Goal: Information Seeking & Learning: Learn about a topic

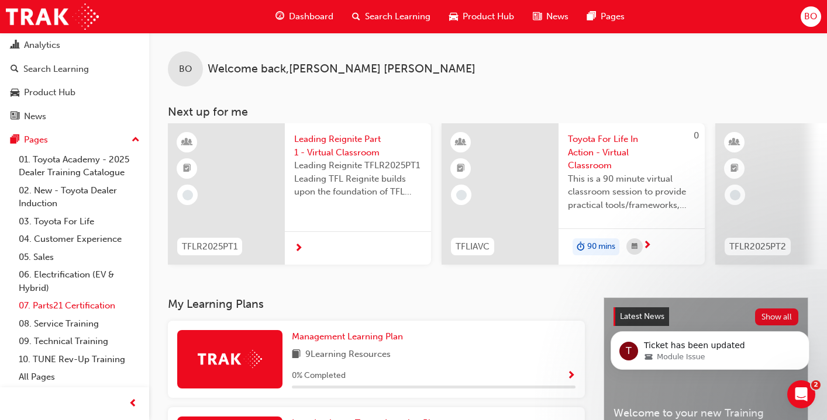
click at [107, 306] on link "07. Parts21 Certification" at bounding box center [79, 306] width 130 height 18
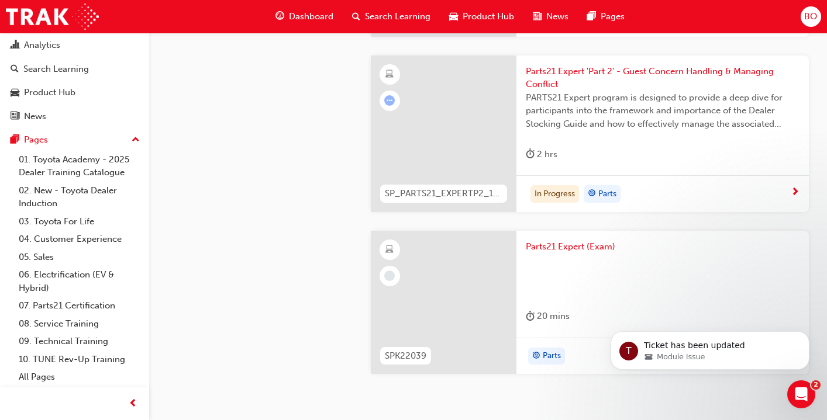
scroll to position [3335, 0]
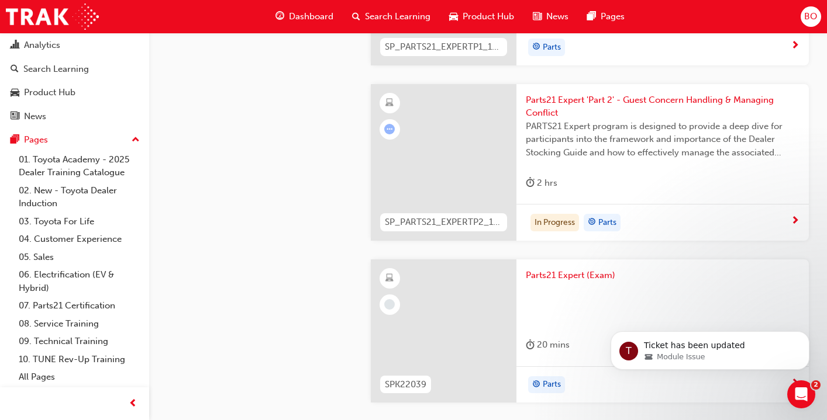
click at [796, 219] on span "next-icon" at bounding box center [795, 221] width 9 height 11
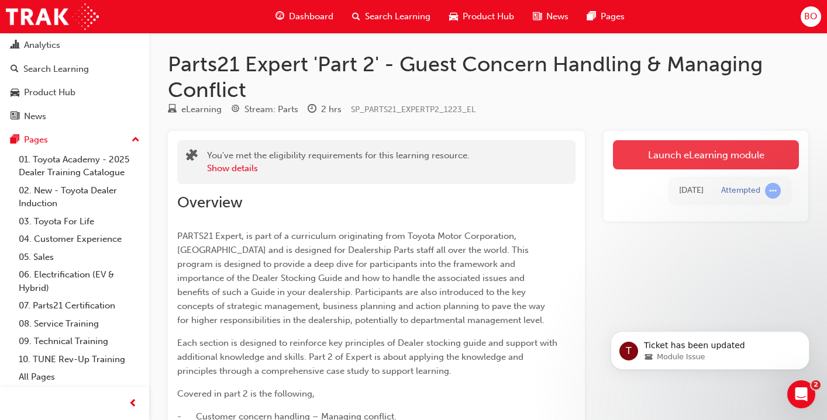
click at [753, 158] on link "Launch eLearning module" at bounding box center [706, 154] width 186 height 29
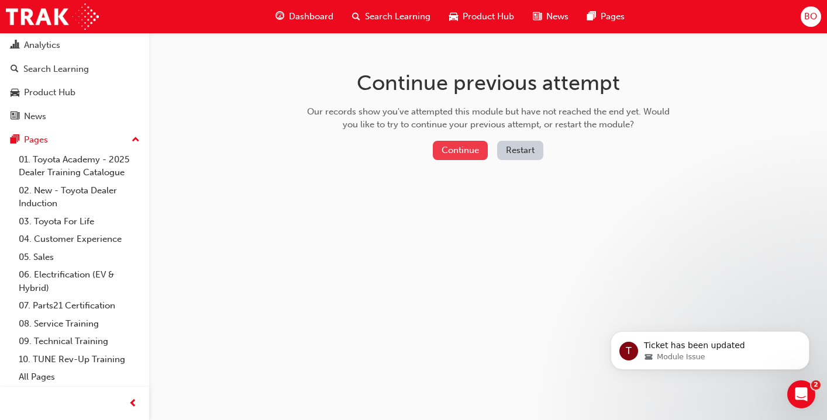
click at [458, 150] on button "Continue" at bounding box center [460, 150] width 55 height 19
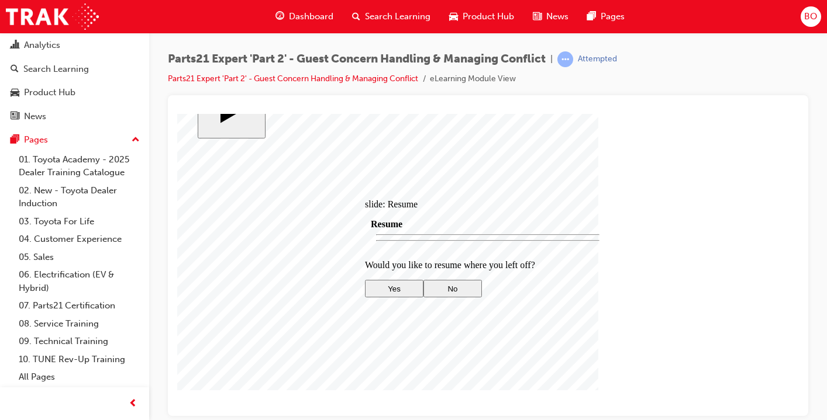
scroll to position [47, 0]
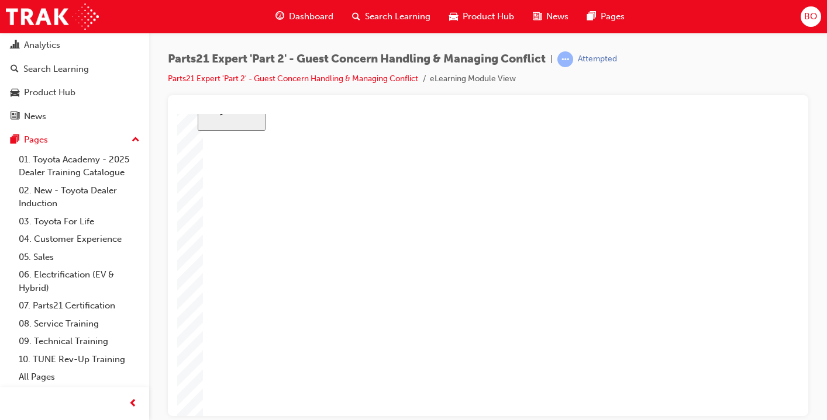
type input "1"
type input "16"
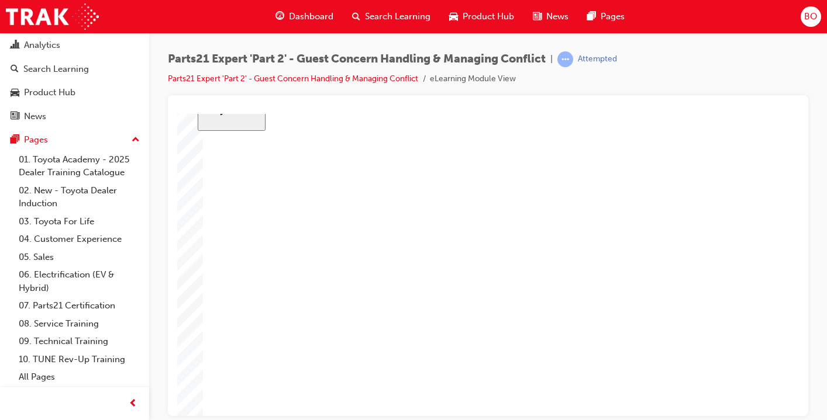
type input "16"
type input "4"
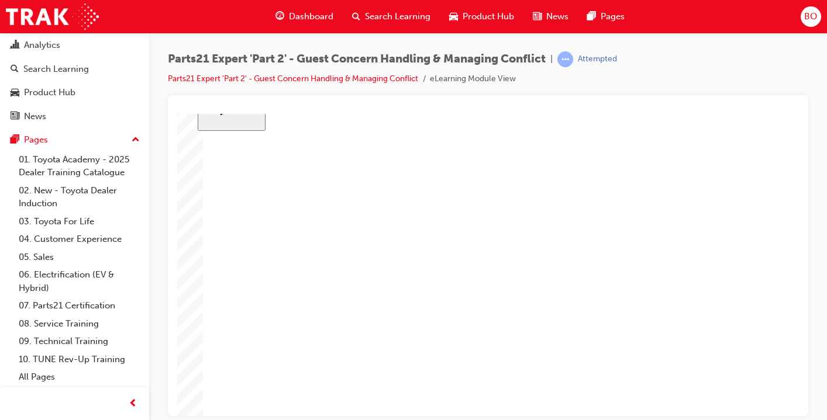
type input "1"
type input "12"
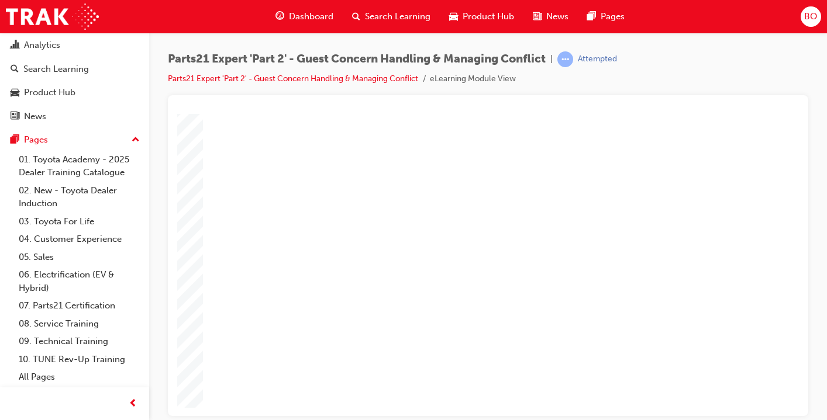
scroll to position [69, 0]
type input "12"
type input "2"
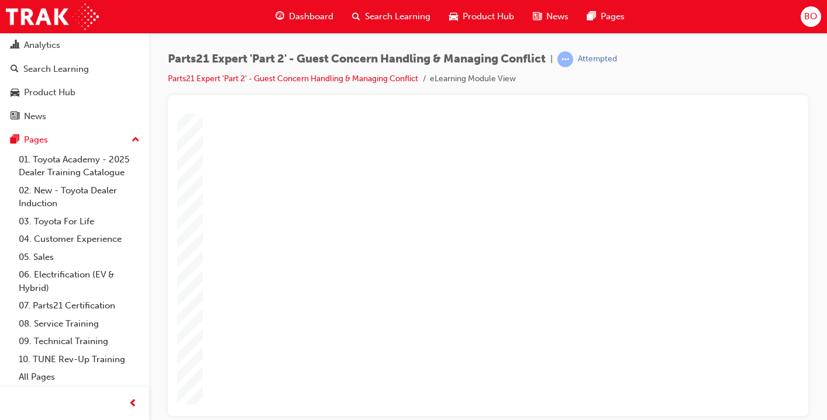
type input "2"
type input "3"
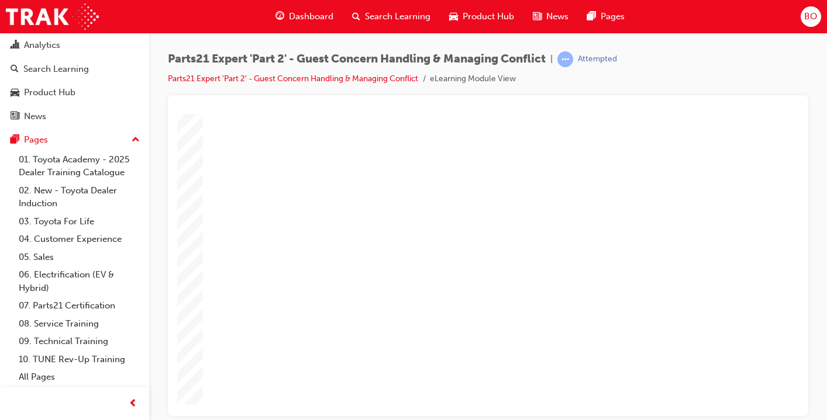
type input "3"
type input "6"
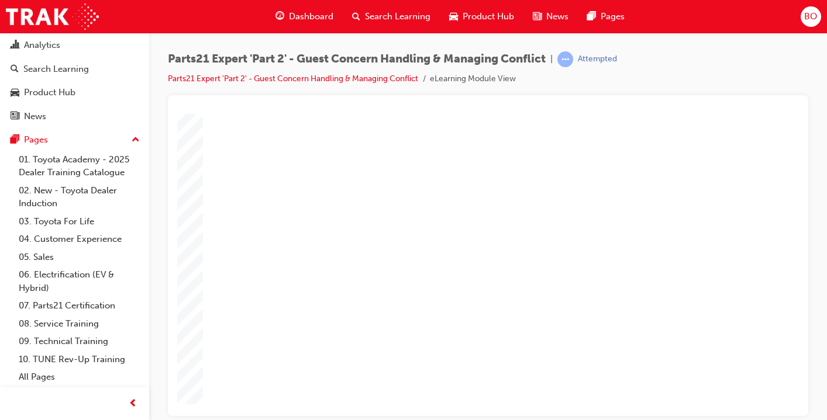
type input "66"
type input "3"
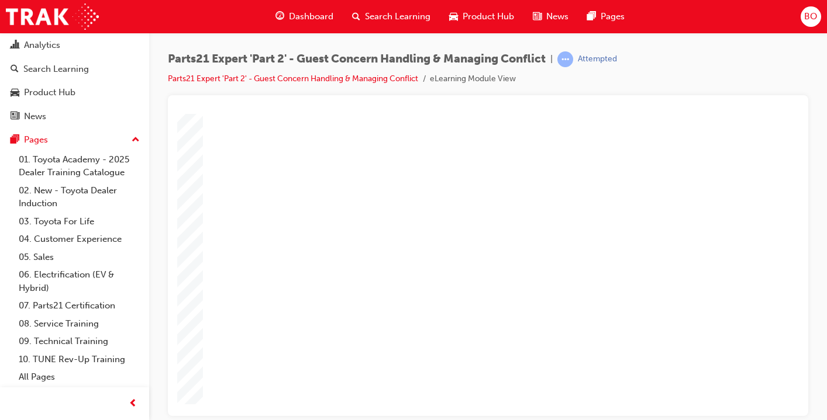
type input "3"
type input "6"
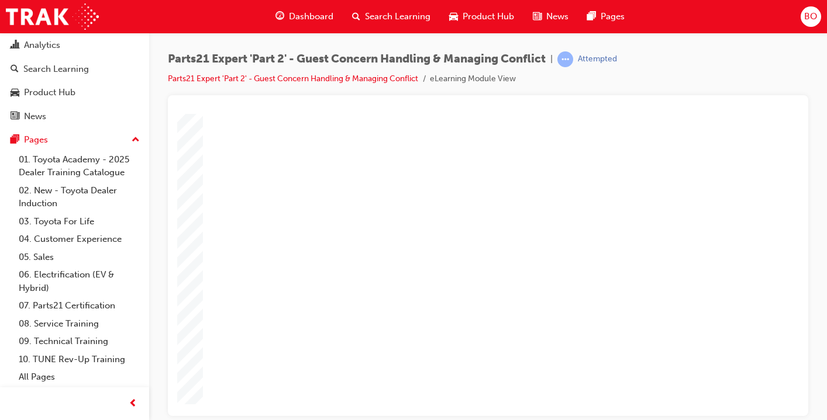
type input "6"
type input "5"
type input "50"
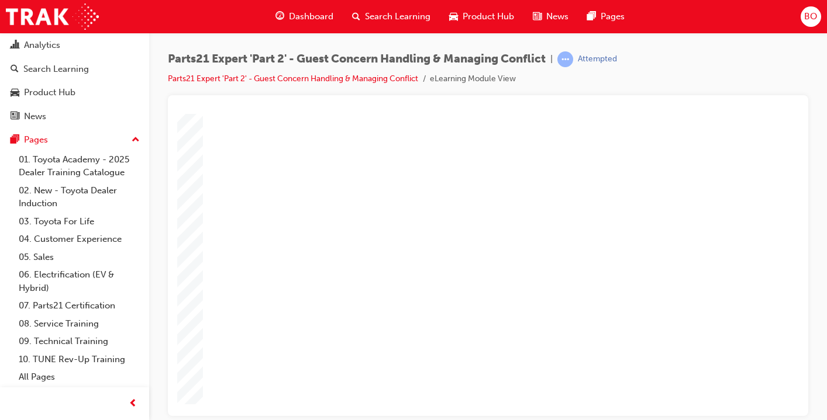
type input "50"
type input "4"
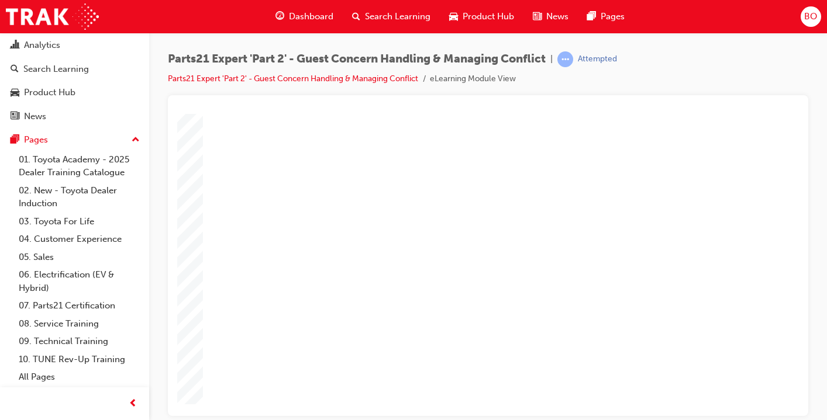
type input "4"
type input "1"
type input "12"
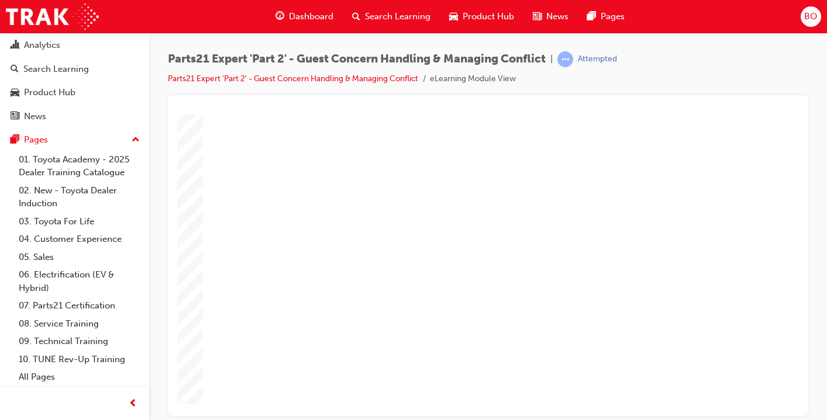
type input "12"
type input "126"
type input "12"
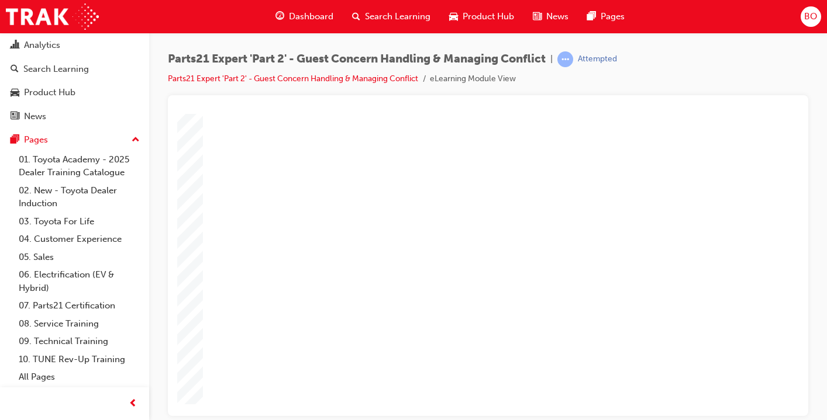
type input "1"
type input "16"
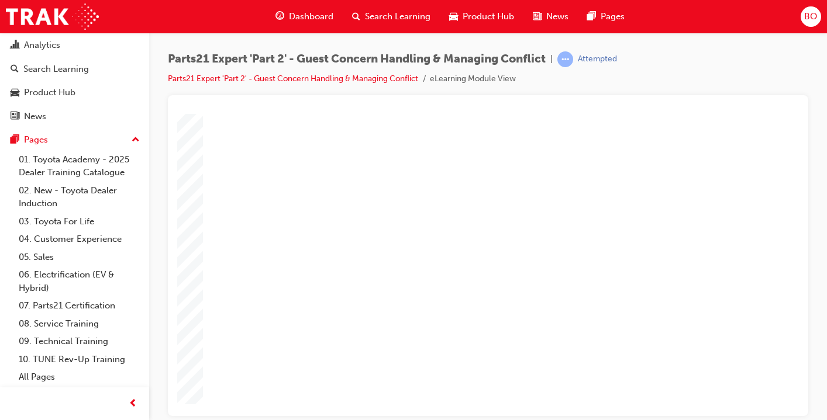
type input "2"
type input "25"
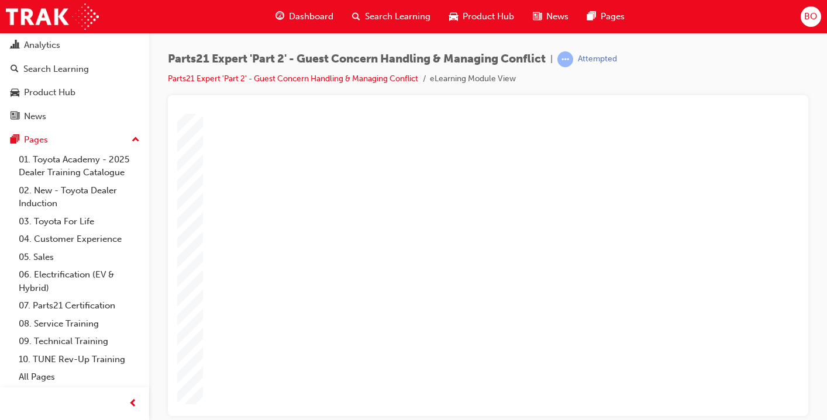
type input "25"
type input "16"
type input "4"
type input "12"
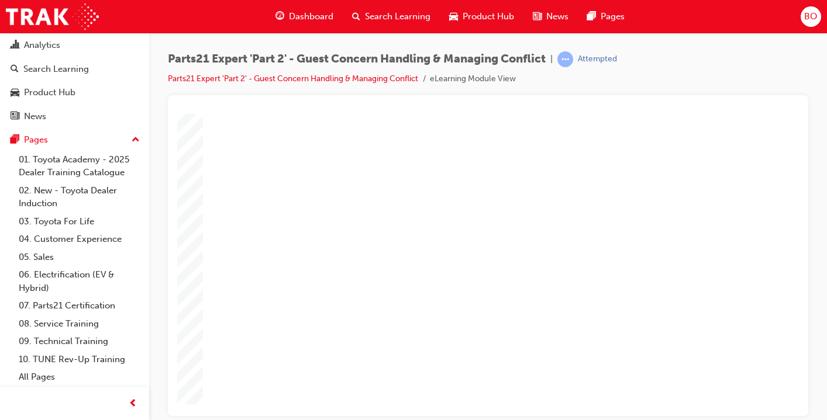
type input "2"
type input "66"
type input "3"
type input "6"
type input "50"
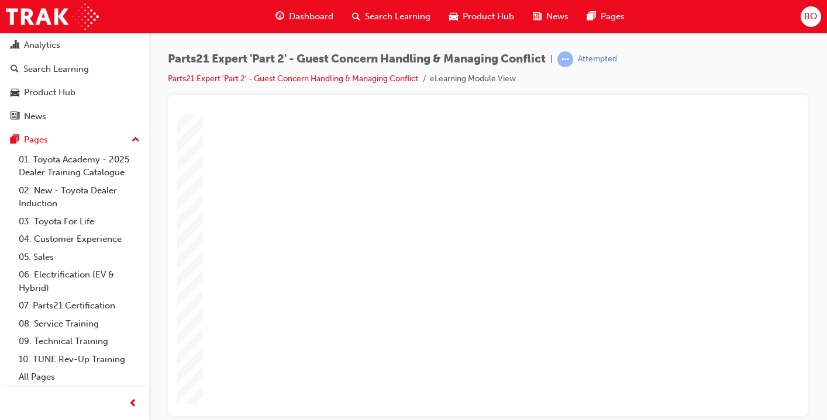
type input "4"
type input "16"
type input "25"
type input "16"
type input "4"
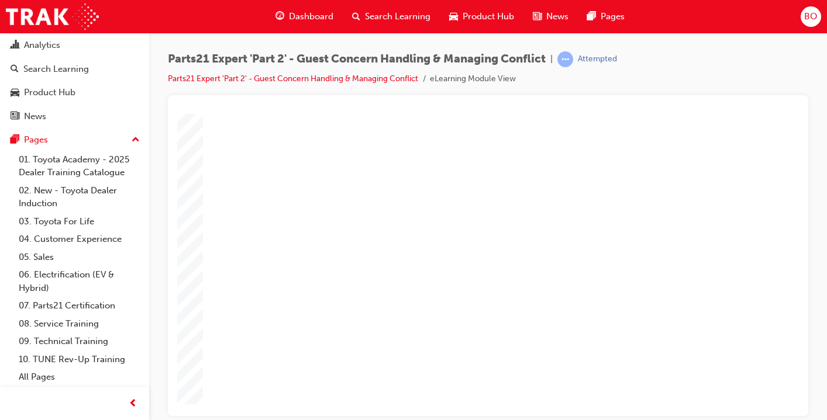
type input "12"
type input "2"
type input "66"
type input "3"
type input "6"
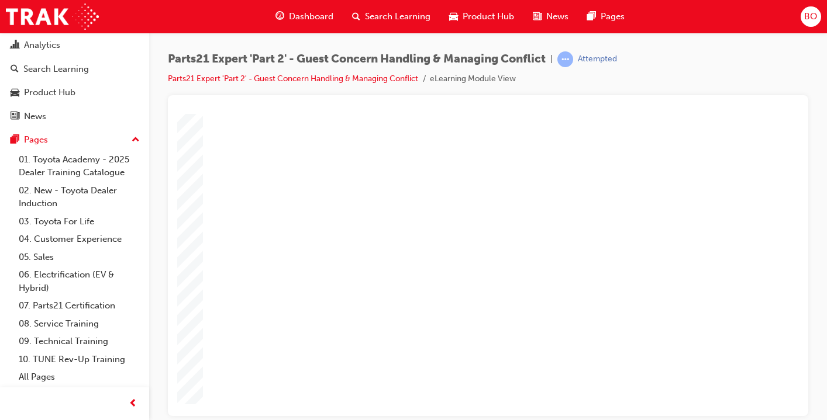
type input "50"
type input "4"
type input "16"
type input "25"
